Goal: Task Accomplishment & Management: Complete application form

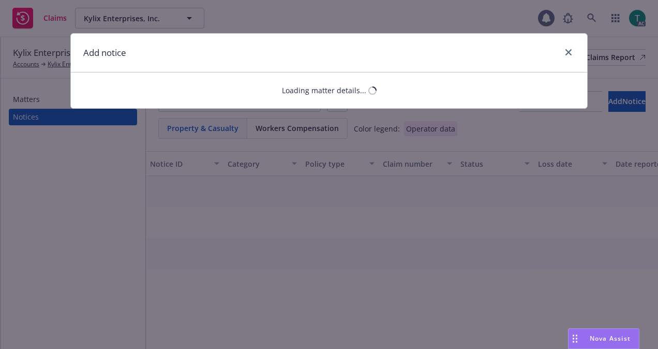
select select "GENERAL_LIABILITY"
select select "open"
select select "CLAIM"
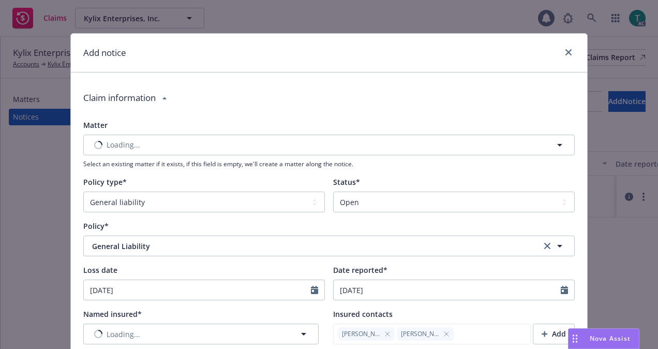
type textarea "x"
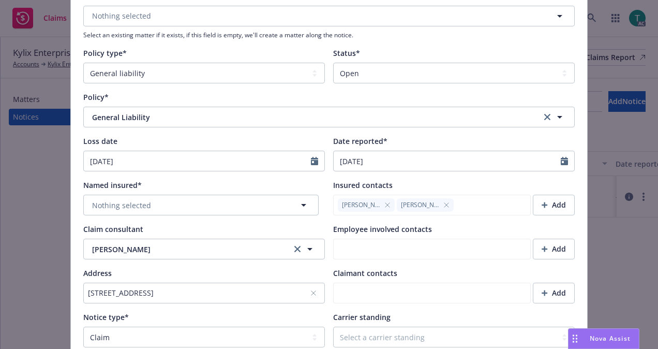
scroll to position [142, 0]
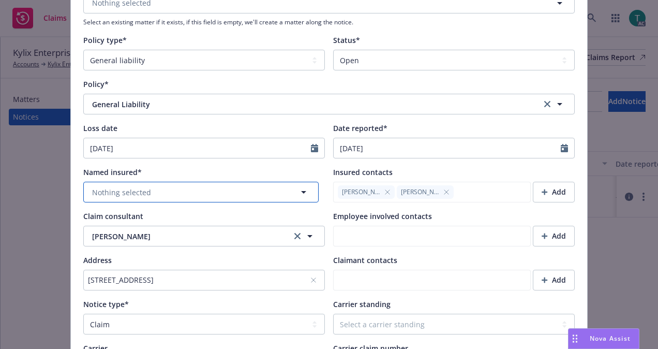
click at [221, 191] on button "Nothing selected" at bounding box center [200, 192] width 235 height 21
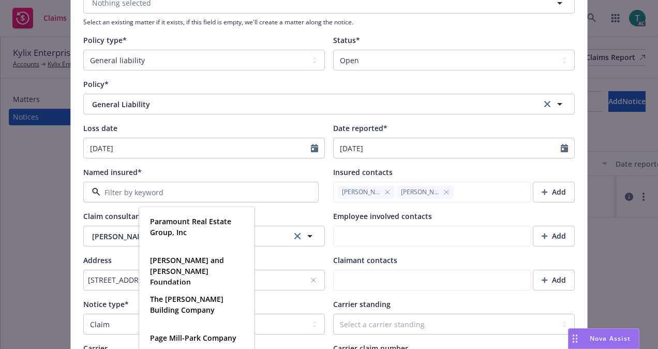
type input "K"
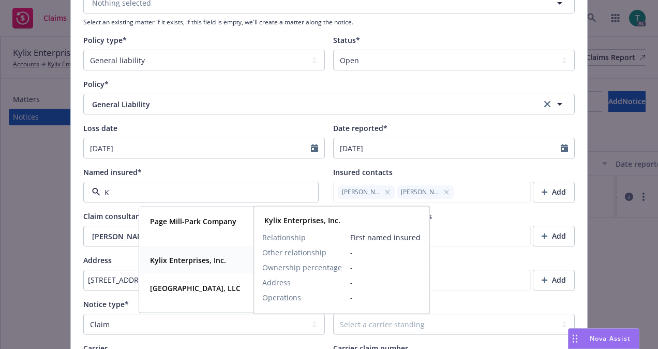
click at [188, 257] on strong "Kylix Enterprises, Inc." at bounding box center [188, 260] width 76 height 10
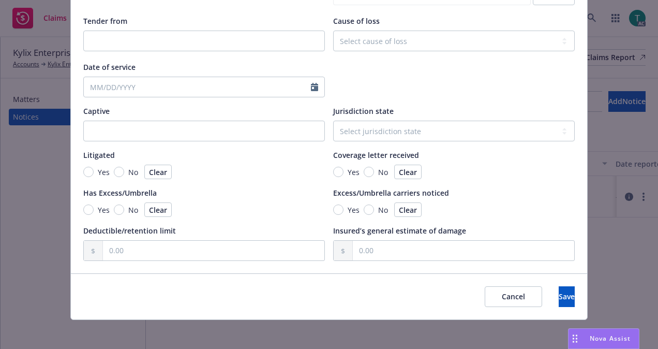
scroll to position [984, 0]
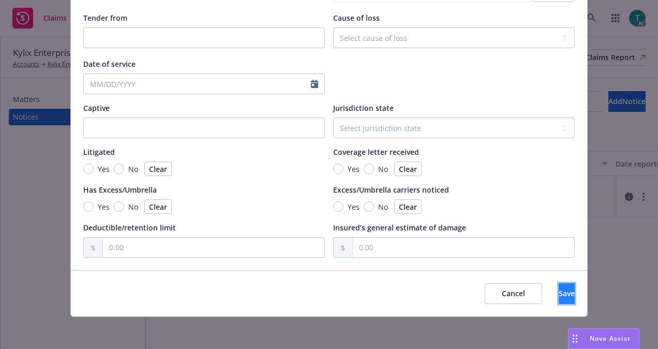
click at [559, 296] on span "Save" at bounding box center [567, 293] width 16 height 10
type textarea "x"
